Goal: Task Accomplishment & Management: Manage account settings

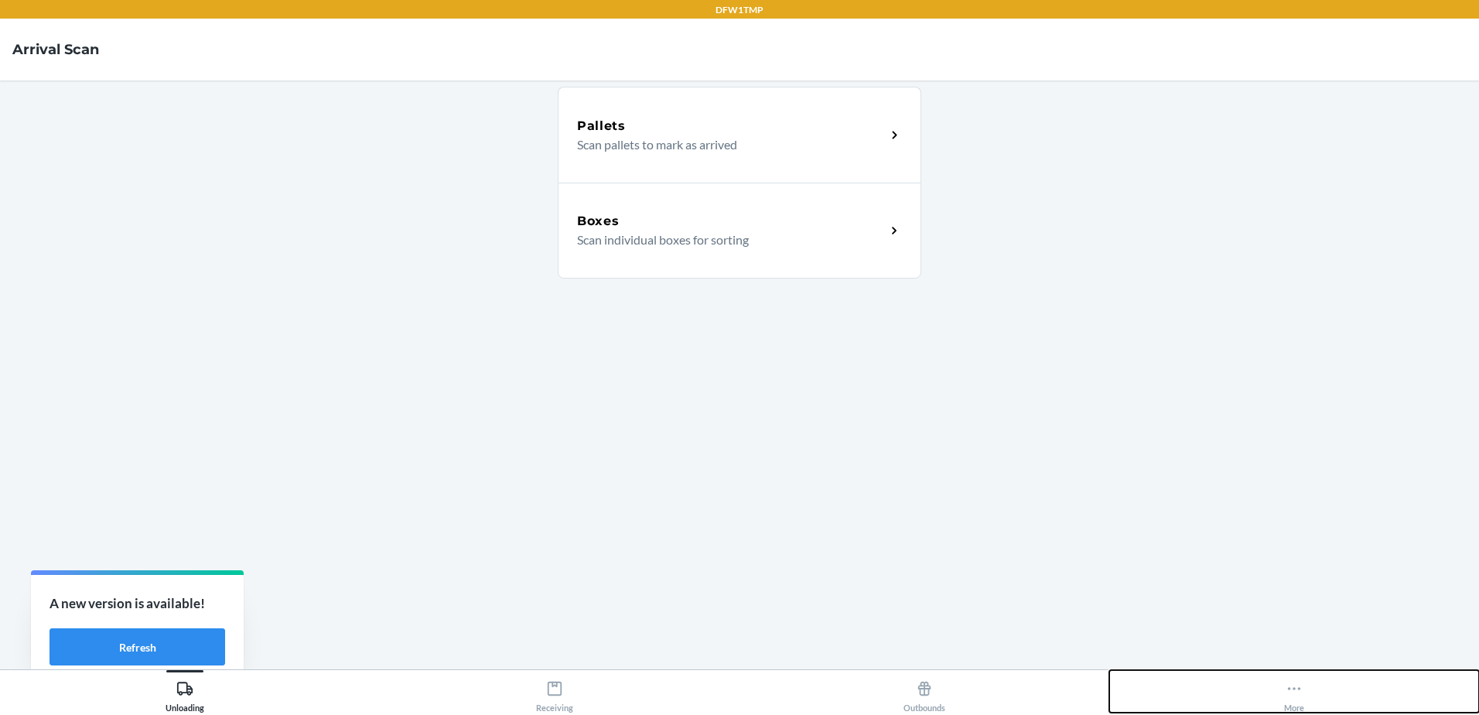
click at [1295, 688] on icon at bounding box center [1294, 688] width 13 height 3
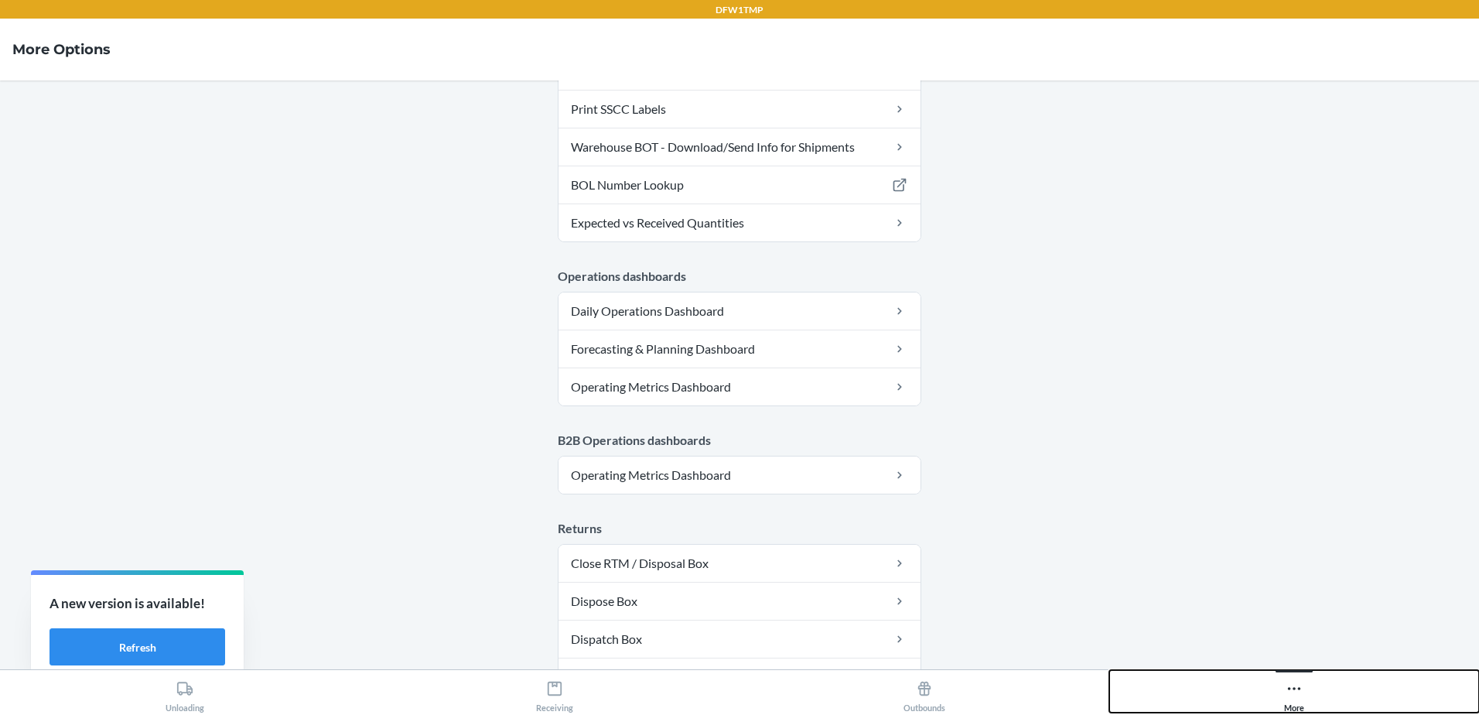
scroll to position [772, 0]
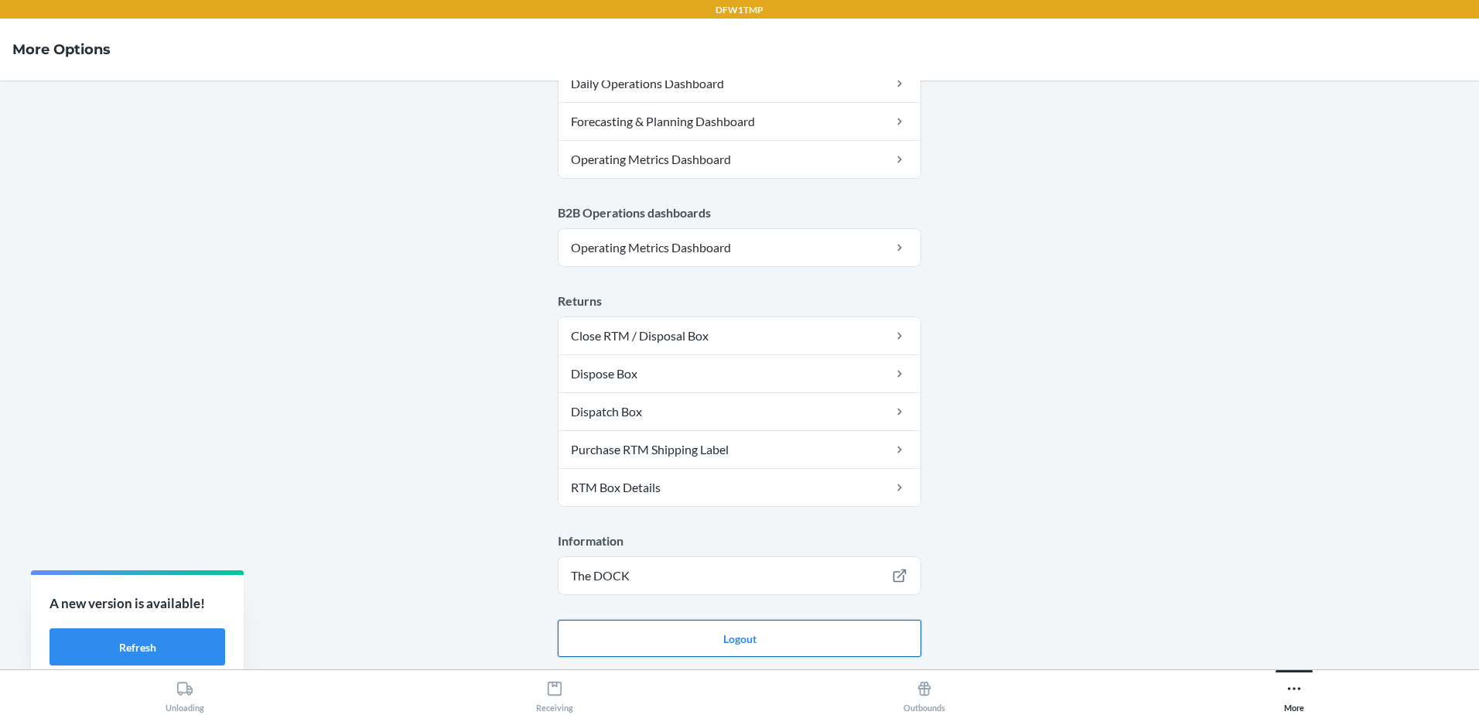
click at [716, 647] on button "Logout" at bounding box center [740, 638] width 364 height 37
